Goal: Information Seeking & Learning: Check status

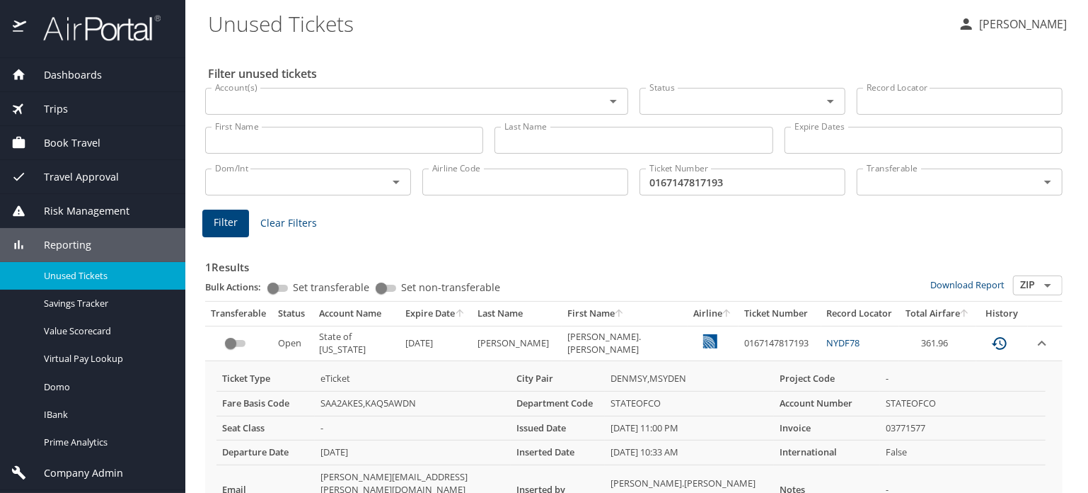
scroll to position [93, 0]
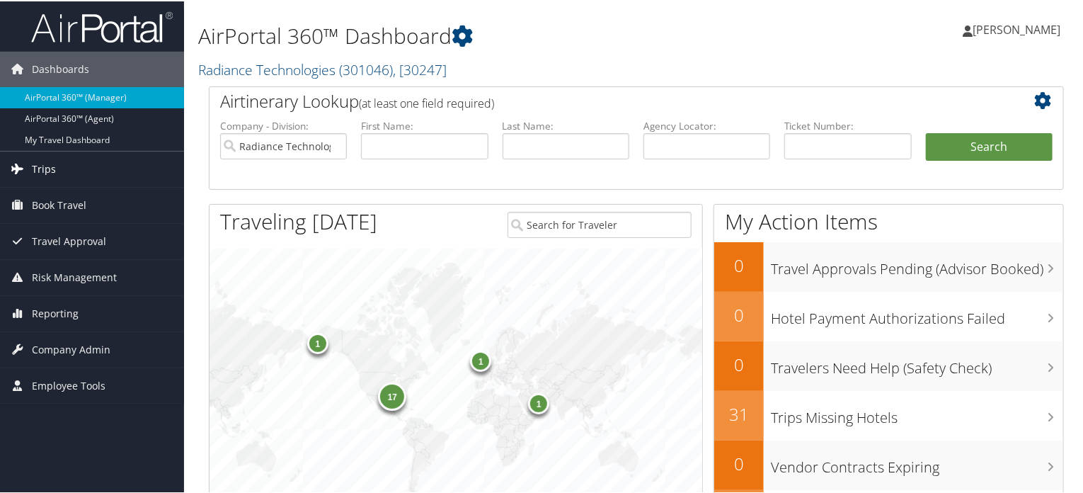
click at [37, 168] on span "Trips" at bounding box center [44, 167] width 24 height 35
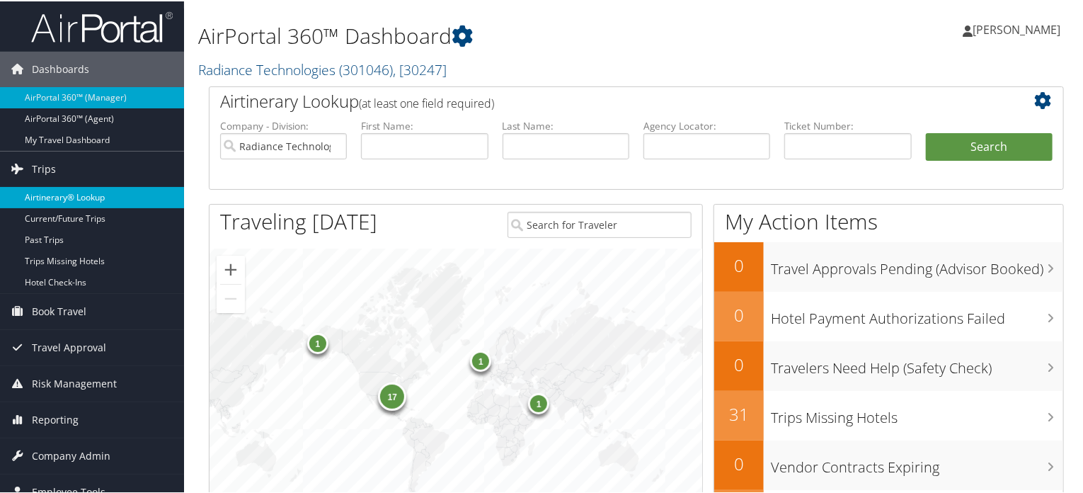
click at [54, 189] on link "Airtinerary® Lookup" at bounding box center [92, 195] width 184 height 21
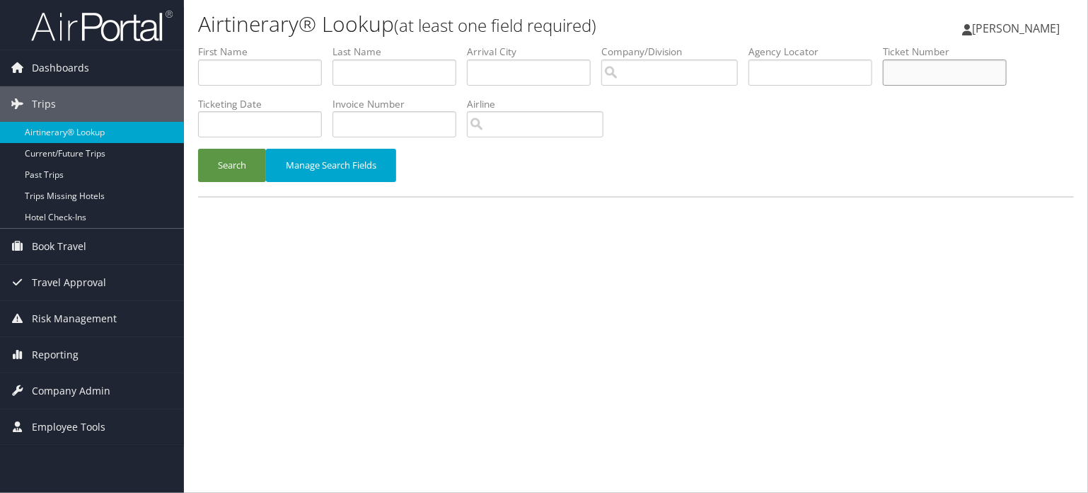
click at [924, 81] on input "text" at bounding box center [945, 72] width 124 height 26
type input "5262316414936"
click at [231, 173] on button "Search" at bounding box center [232, 165] width 68 height 33
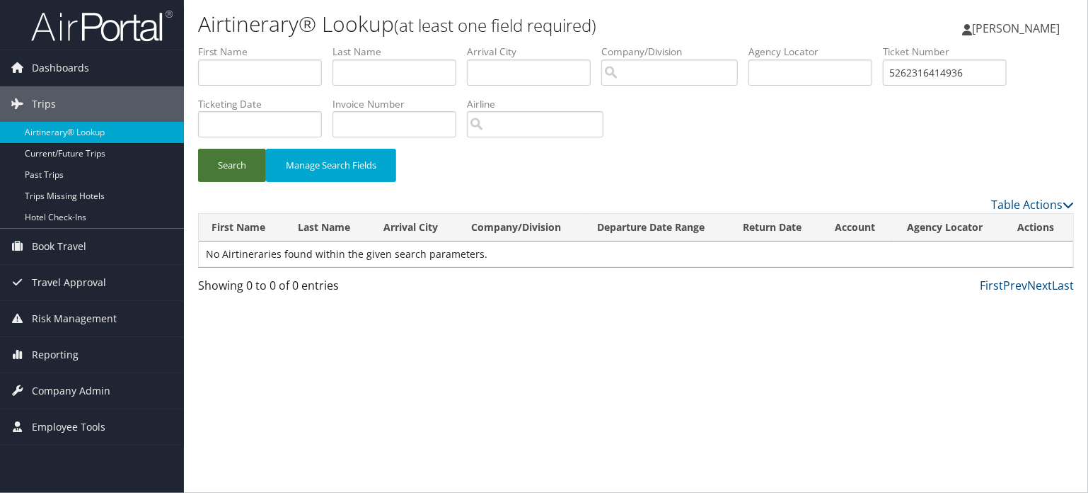
click at [223, 171] on button "Search" at bounding box center [232, 165] width 68 height 33
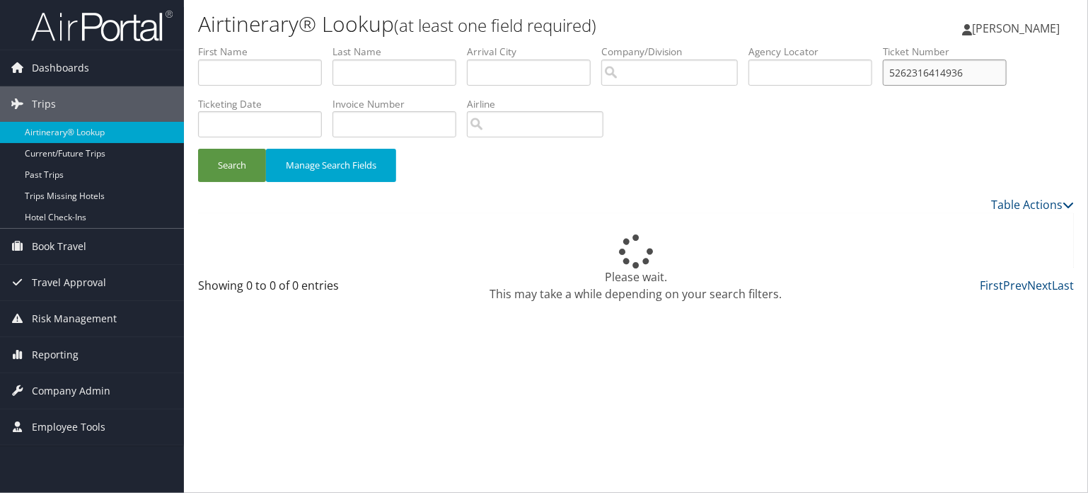
click at [937, 63] on input "5262316414936" at bounding box center [945, 72] width 124 height 26
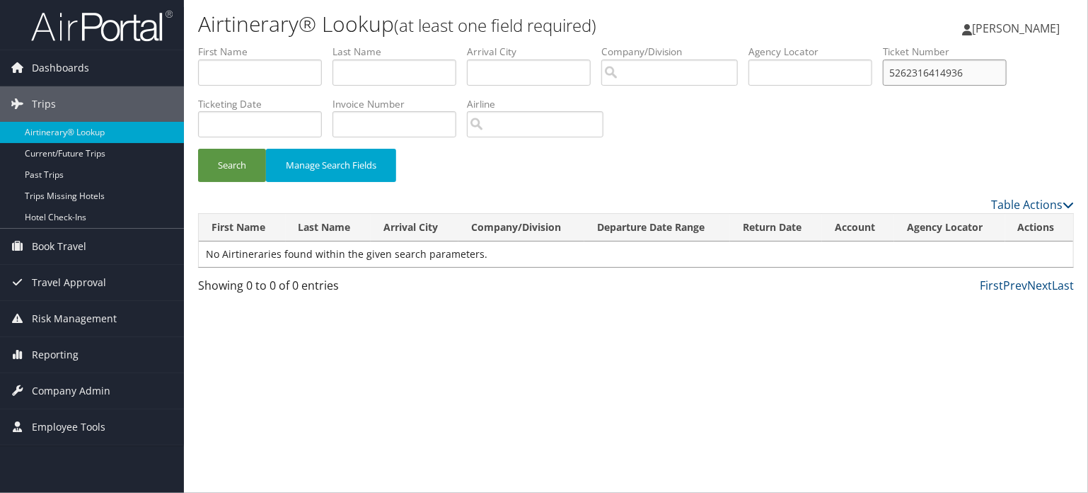
click at [937, 63] on input "5262316414936" at bounding box center [945, 72] width 124 height 26
click at [996, 25] on span "[PERSON_NAME]" at bounding box center [1016, 29] width 88 height 16
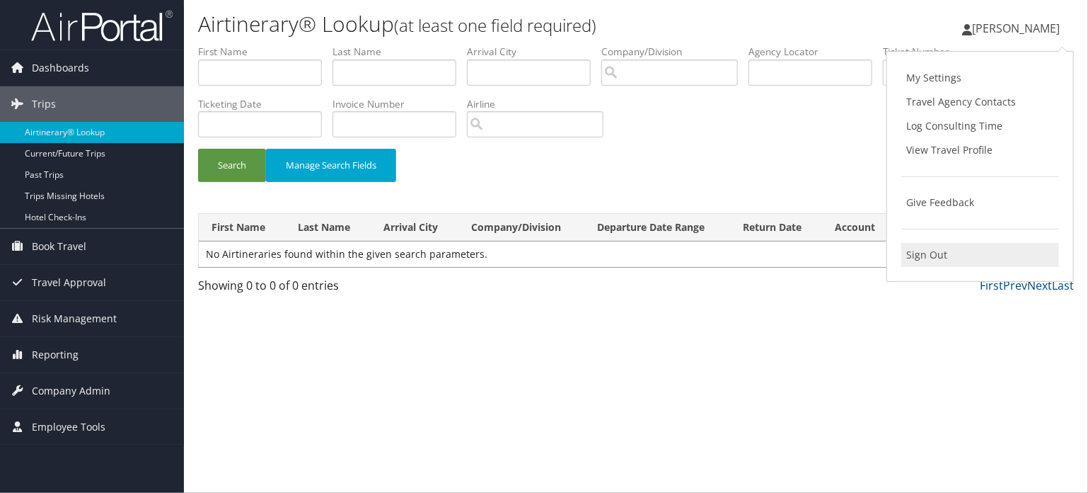
click at [939, 246] on link "Sign Out" at bounding box center [981, 255] width 158 height 24
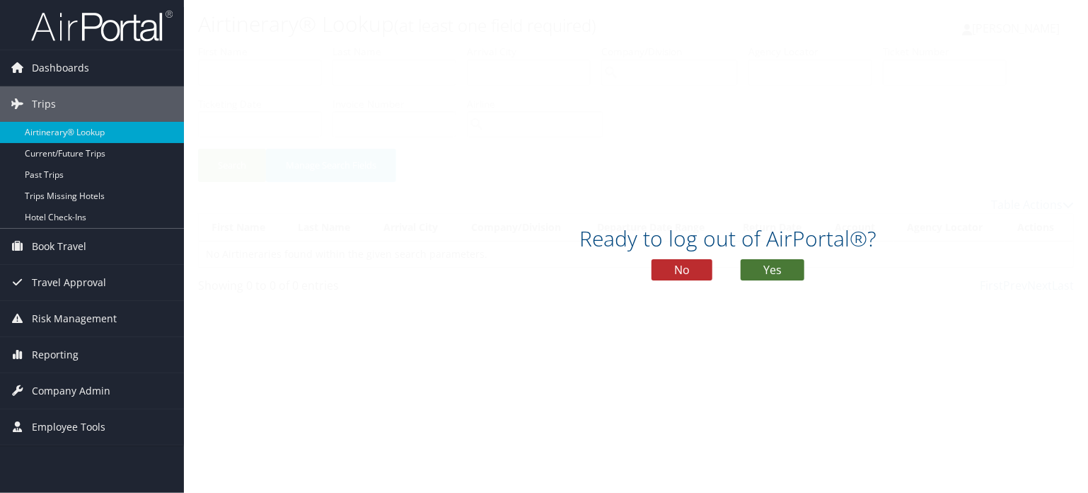
click at [802, 268] on button "Yes" at bounding box center [773, 269] width 64 height 21
